Goal: Task Accomplishment & Management: Use online tool/utility

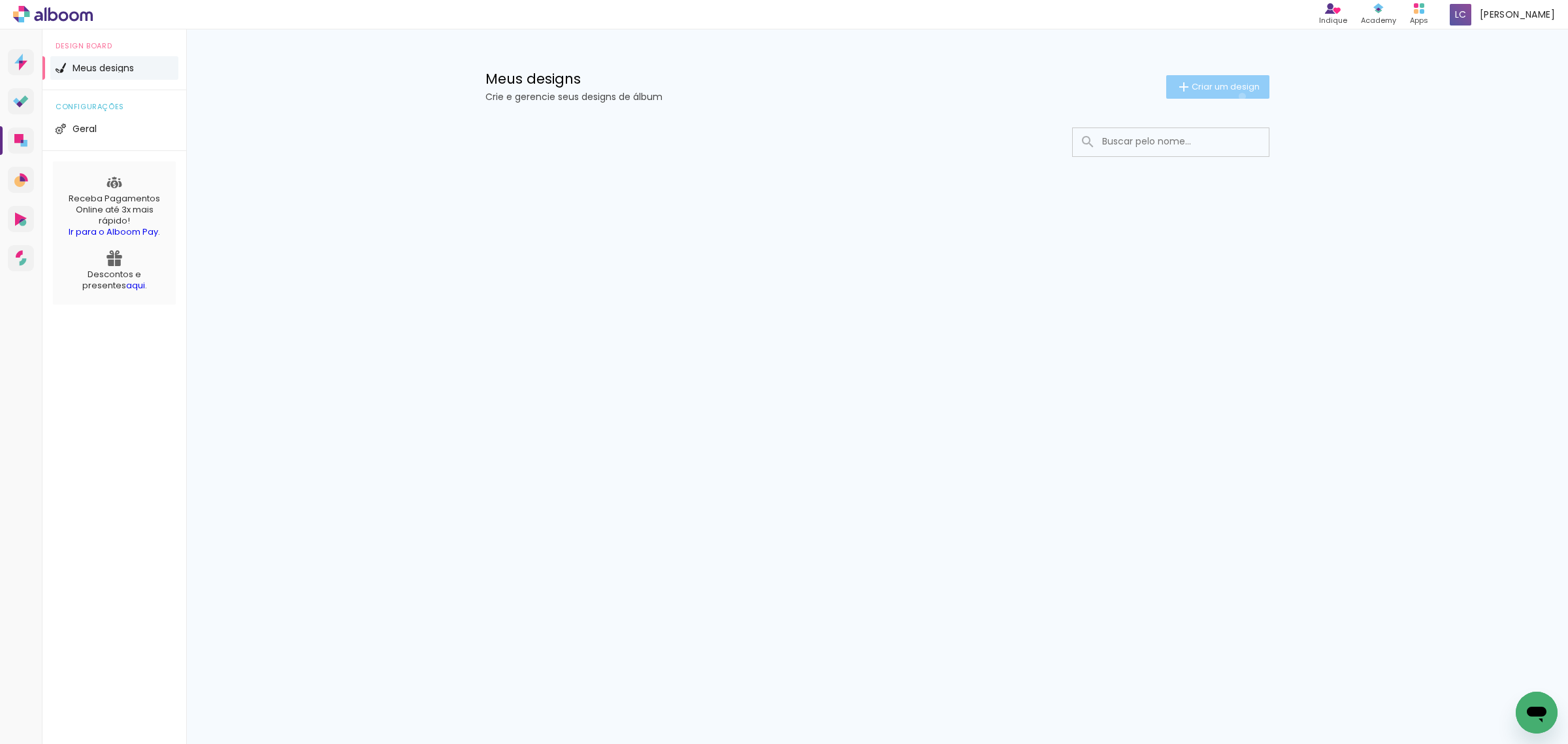
click at [1239, 96] on paper-button "Criar um design" at bounding box center [1217, 87] width 104 height 24
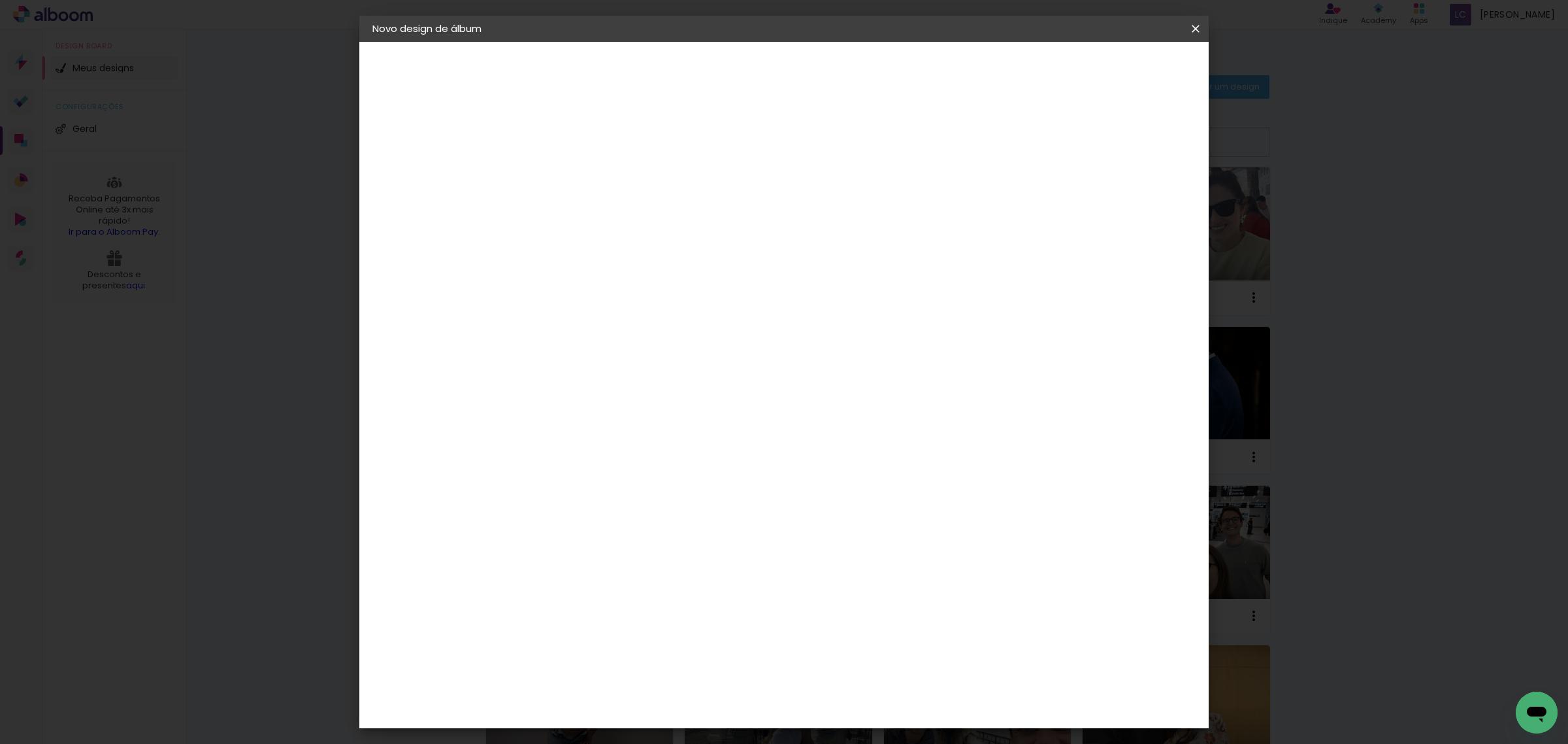
click at [0, 0] on div at bounding box center [0, 0] width 0 height 0
click at [586, 166] on input at bounding box center [586, 176] width 0 height 20
paste input "Marynes"
type input "Marynes 62044"
type paper-input "Marynes 62044"
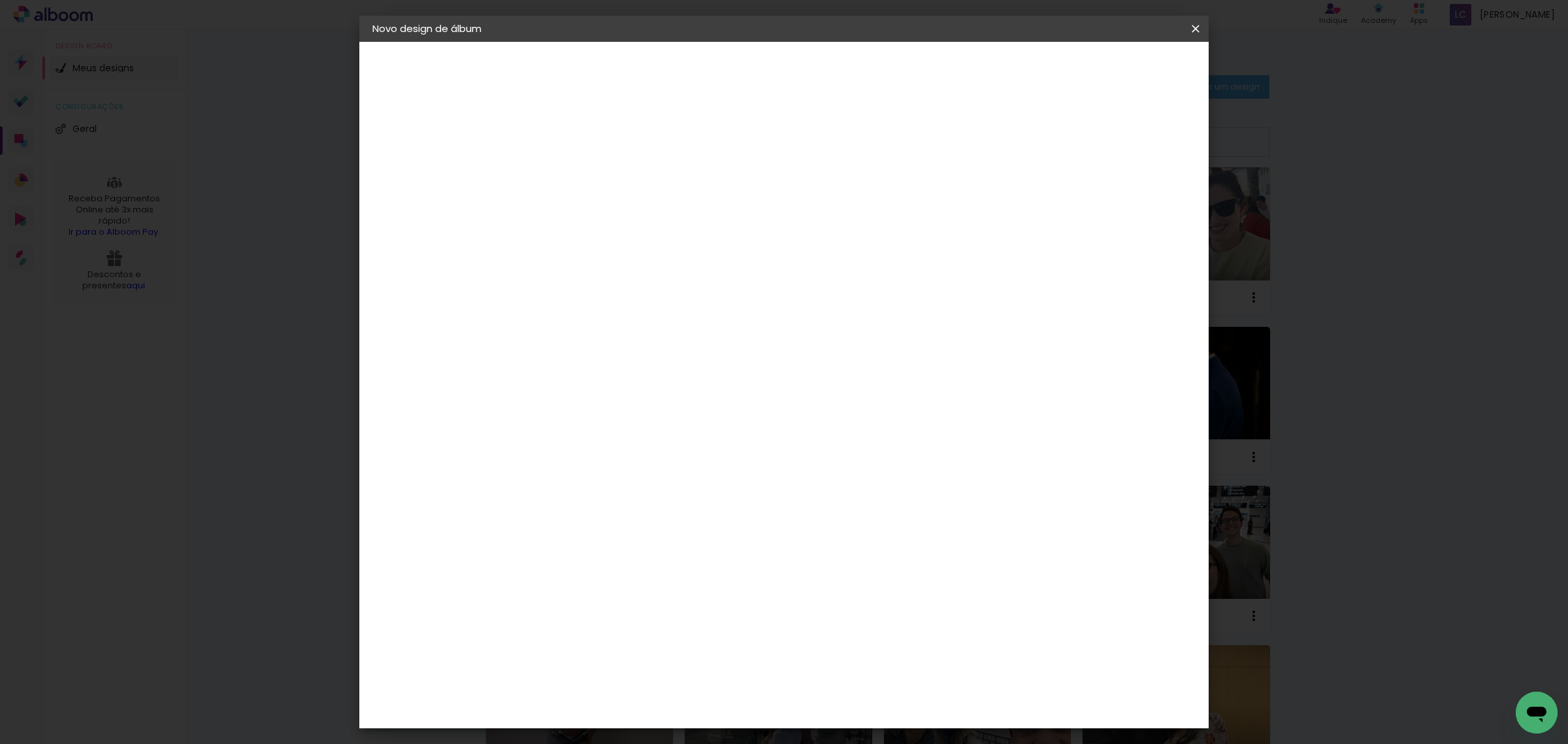
click at [0, 0] on slot "Avançar" at bounding box center [0, 0] width 0 height 0
click at [831, 193] on paper-item "Tamanho Livre" at bounding box center [768, 199] width 126 height 29
click at [0, 0] on slot "Avançar" at bounding box center [0, 0] width 0 height 0
type input "4"
type paper-input "4"
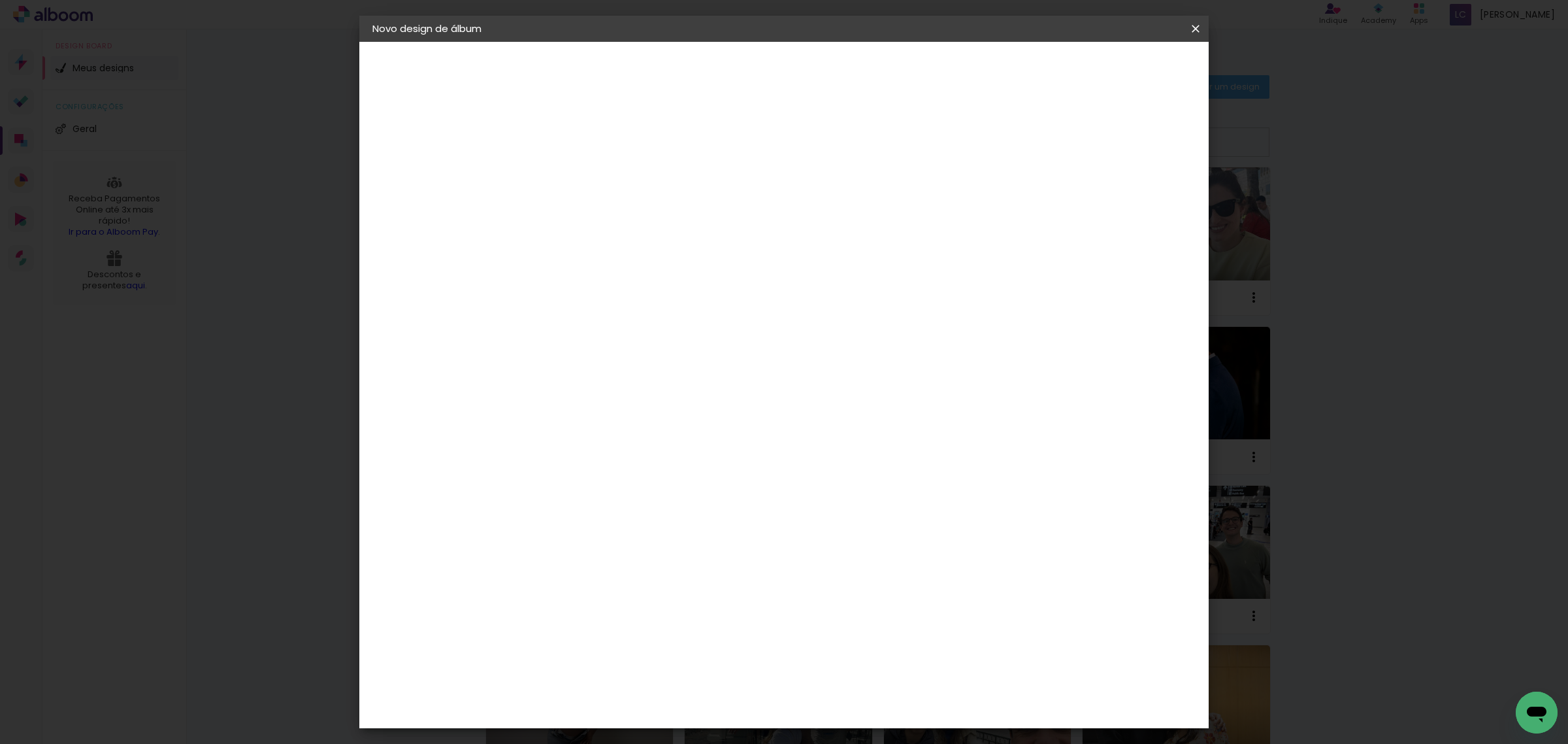
click at [1130, 204] on input "4" at bounding box center [1127, 197] width 24 height 20
type input "3"
type paper-input "3"
click at [1130, 204] on input "3" at bounding box center [1127, 197] width 24 height 20
type input "2"
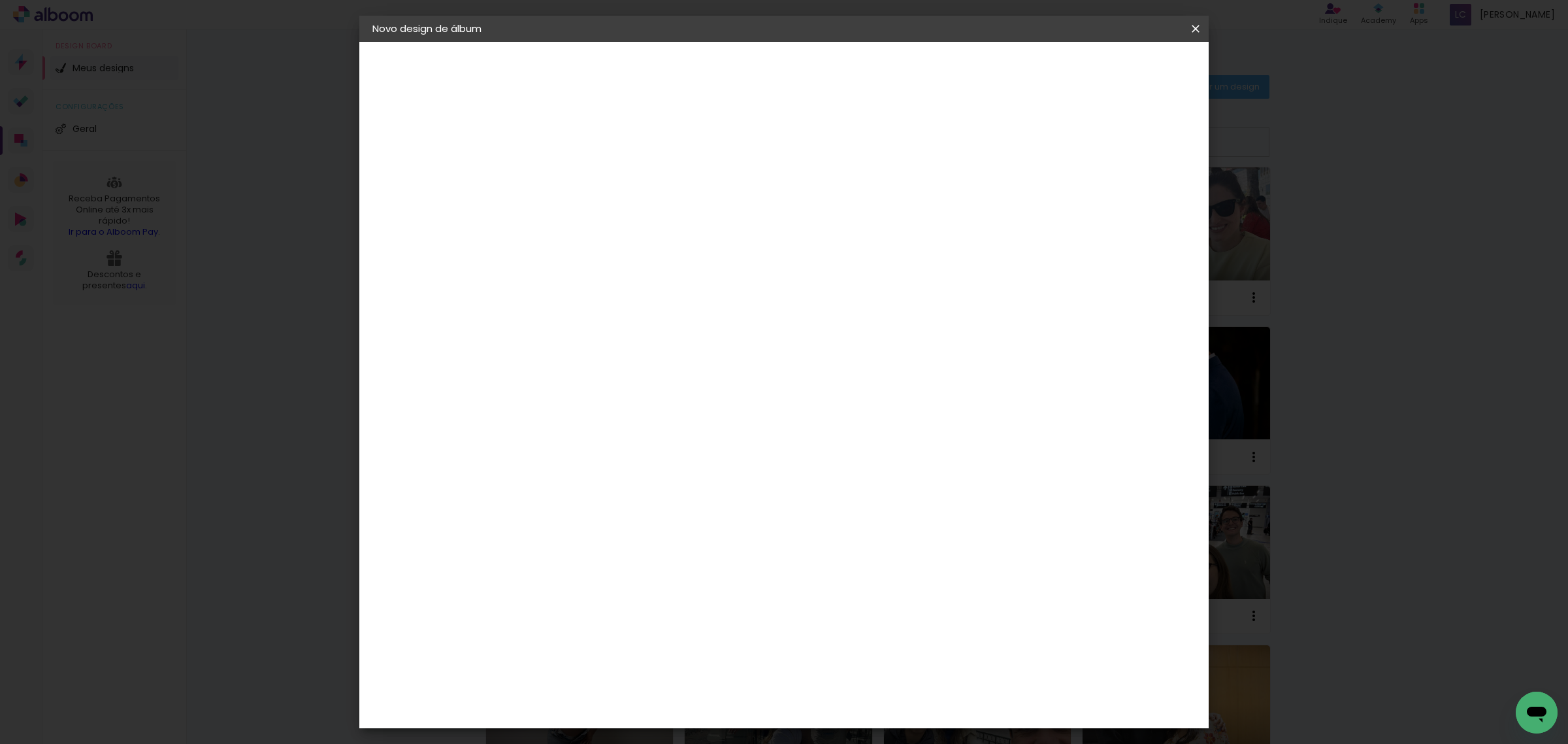
type paper-input "2"
click at [1130, 204] on input "2" at bounding box center [1129, 197] width 24 height 20
click at [857, 554] on paper-input-container "60 cm" at bounding box center [863, 544] width 59 height 32
click at [857, 545] on input "60" at bounding box center [855, 544] width 34 height 20
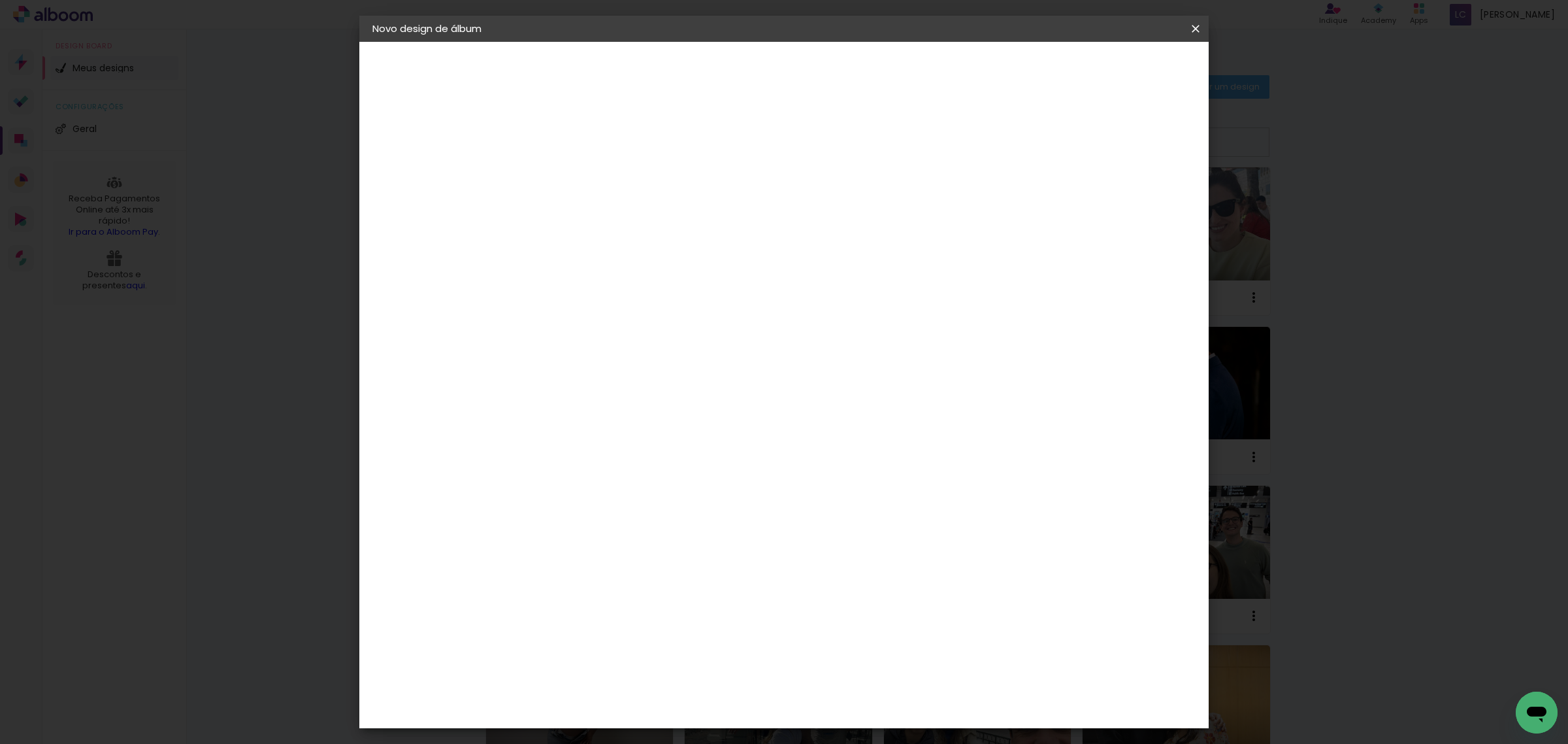
scroll to position [99, 0]
type input "50,6"
type paper-input "50,6"
click at [559, 395] on input "30" at bounding box center [545, 394] width 34 height 20
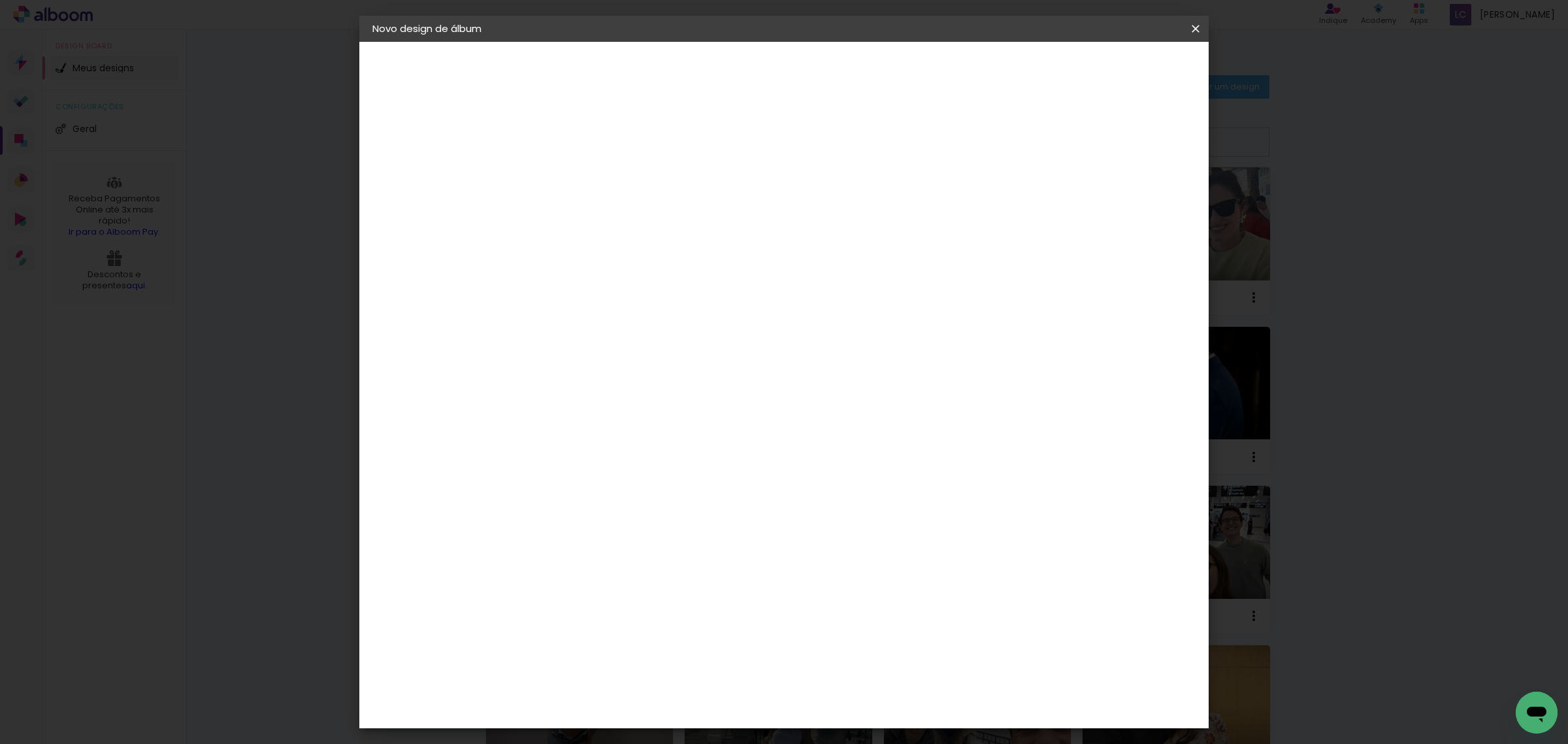
type input "25,4"
type paper-input "25,4"
click at [1111, 72] on span "Iniciar design" at bounding box center [1082, 69] width 59 height 9
